Goal: Transaction & Acquisition: Purchase product/service

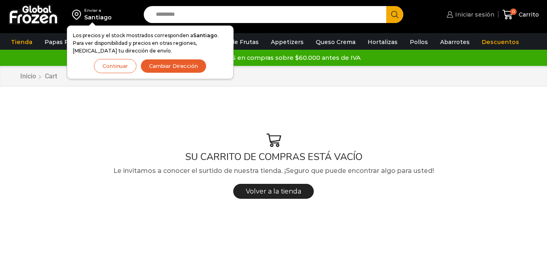
click at [466, 16] on span "Iniciar sesión" at bounding box center [473, 15] width 41 height 8
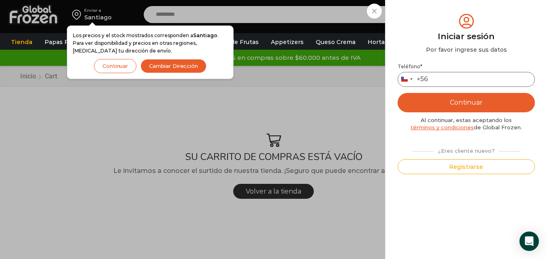
click at [443, 78] on input "Teléfono *" at bounding box center [465, 79] width 137 height 15
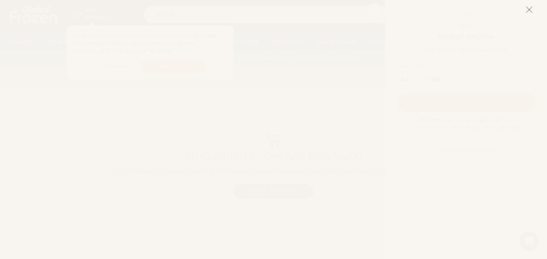
click at [528, 11] on icon at bounding box center [528, 9] width 7 height 7
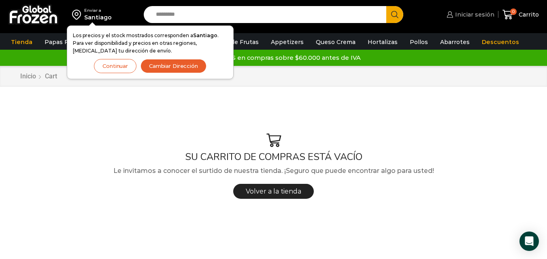
click at [477, 17] on span "Iniciar sesión" at bounding box center [473, 15] width 41 height 8
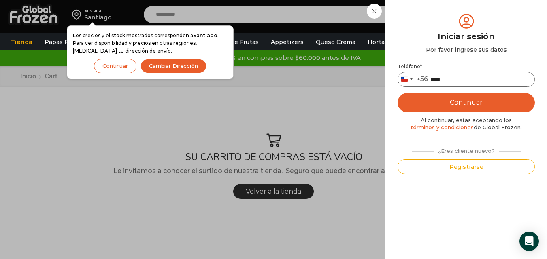
click at [485, 80] on input "****" at bounding box center [465, 79] width 137 height 15
type input "*********"
click at [397, 93] on button "Continuar" at bounding box center [465, 102] width 137 height 19
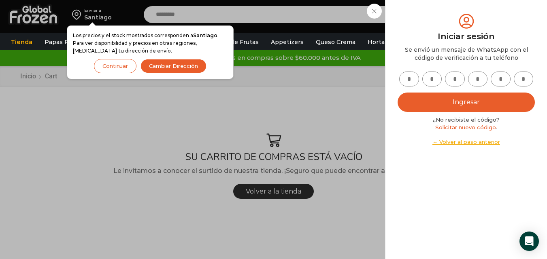
click at [411, 78] on input "text" at bounding box center [409, 79] width 20 height 15
type input "*"
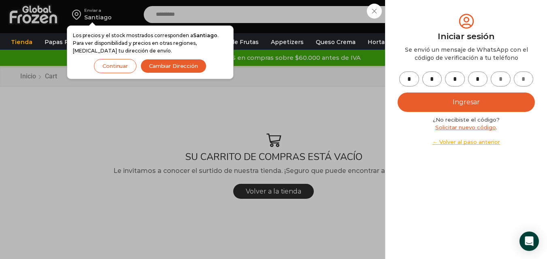
type input "*"
click at [456, 108] on button "Ingresar" at bounding box center [465, 102] width 137 height 19
click at [117, 66] on button "Continuar" at bounding box center [115, 66] width 42 height 14
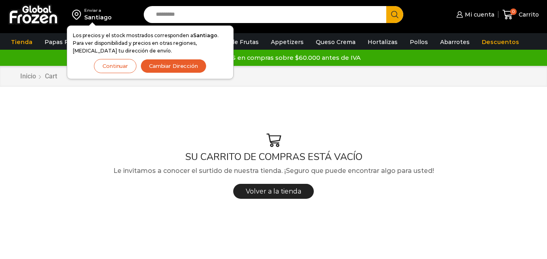
click at [123, 67] on button "Continuar" at bounding box center [115, 66] width 42 height 14
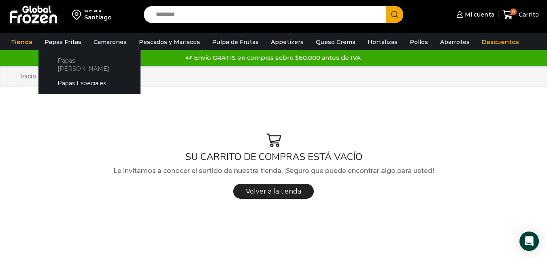
click at [68, 62] on link "Papas [PERSON_NAME]" at bounding box center [90, 64] width 86 height 23
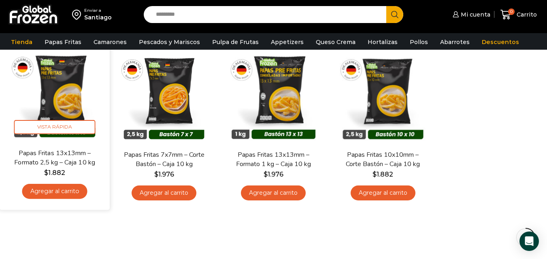
scroll to position [81, 0]
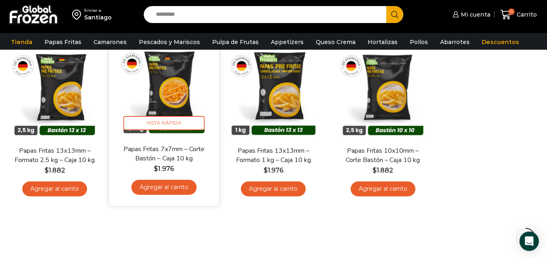
click at [149, 187] on link "Agregar al carrito" at bounding box center [163, 187] width 65 height 15
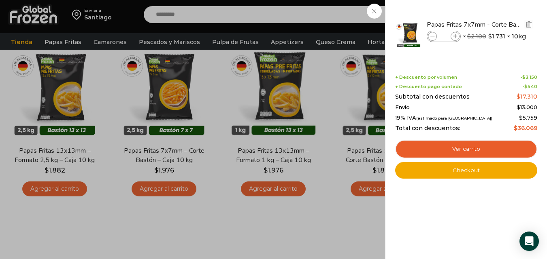
click at [456, 36] on icon at bounding box center [455, 36] width 4 height 4
type input "*"
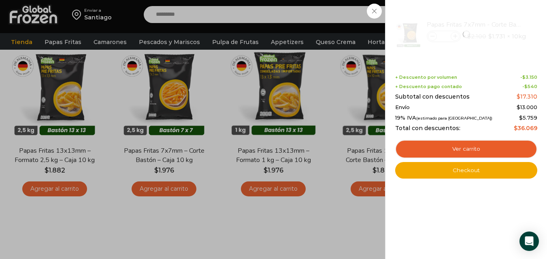
click at [498, 24] on div "1 Carrito 1 1 Shopping Cart *" at bounding box center [518, 14] width 40 height 19
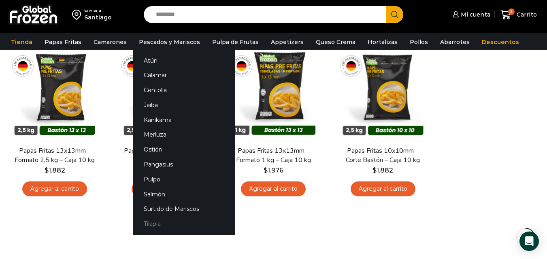
click at [157, 220] on link "Tilapia" at bounding box center [184, 224] width 102 height 15
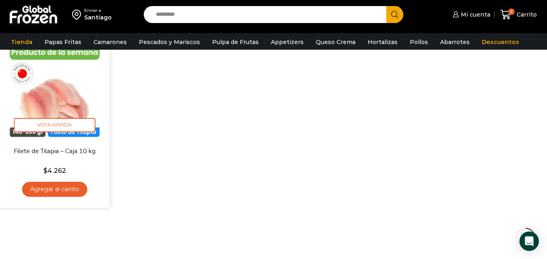
scroll to position [81, 0]
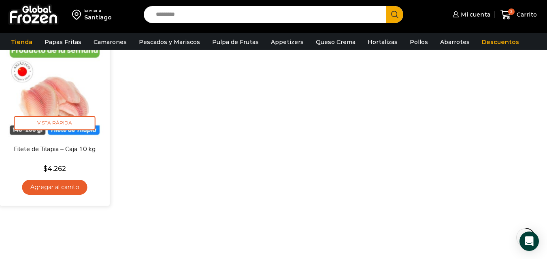
click at [62, 190] on link "Agregar al carrito" at bounding box center [54, 187] width 65 height 15
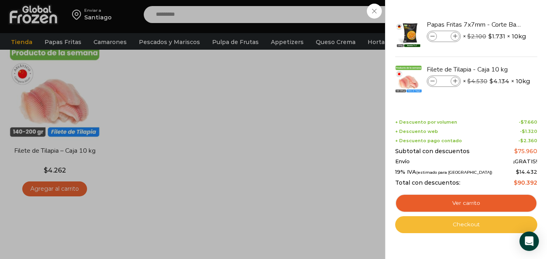
click at [461, 221] on link "Checkout" at bounding box center [466, 224] width 142 height 17
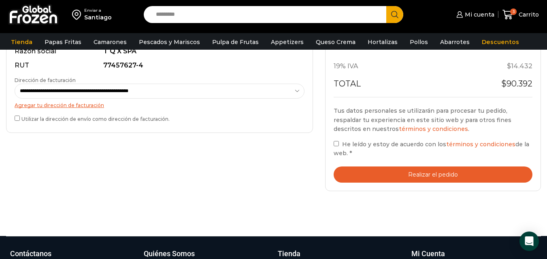
scroll to position [283, 0]
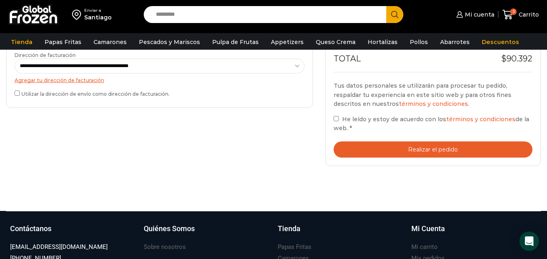
click at [412, 152] on button "Realizar el pedido" at bounding box center [432, 150] width 199 height 17
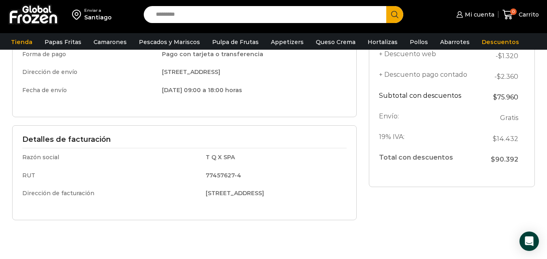
scroll to position [202, 0]
